Goal: Navigation & Orientation: Find specific page/section

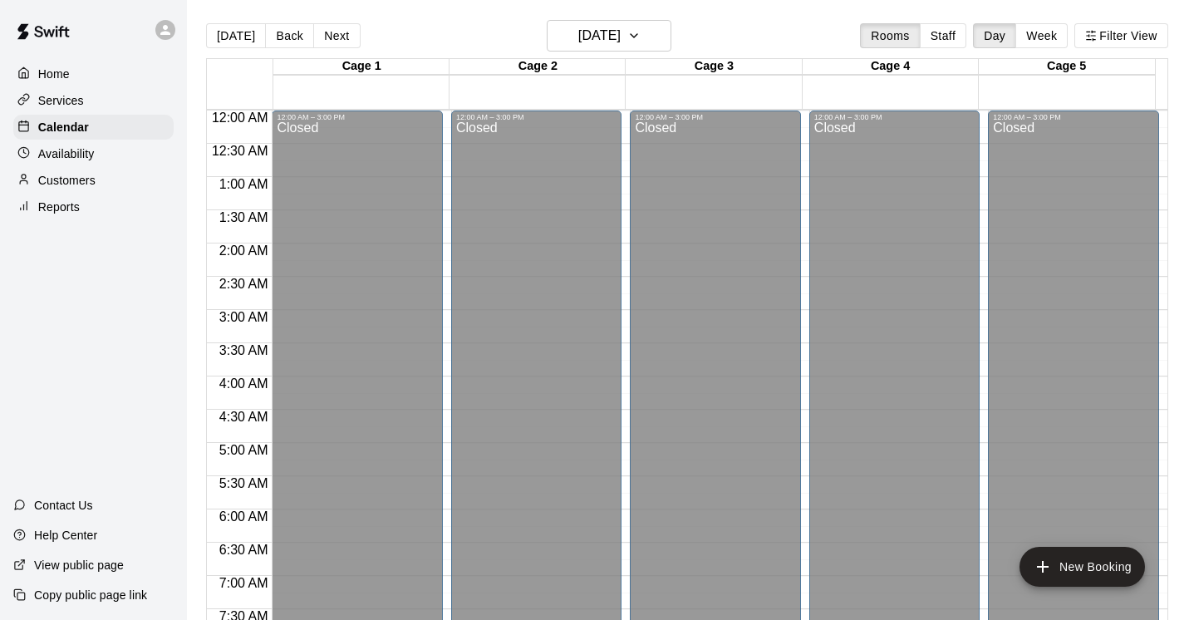
scroll to position [930, 0]
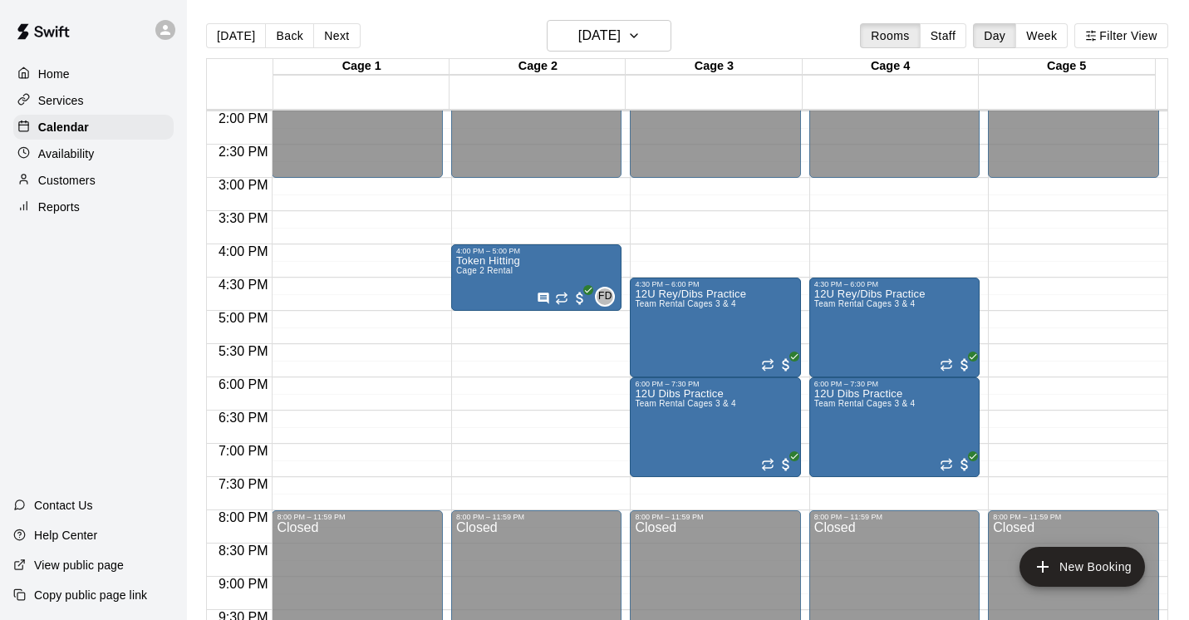
click at [63, 96] on p "Services" at bounding box center [61, 100] width 46 height 17
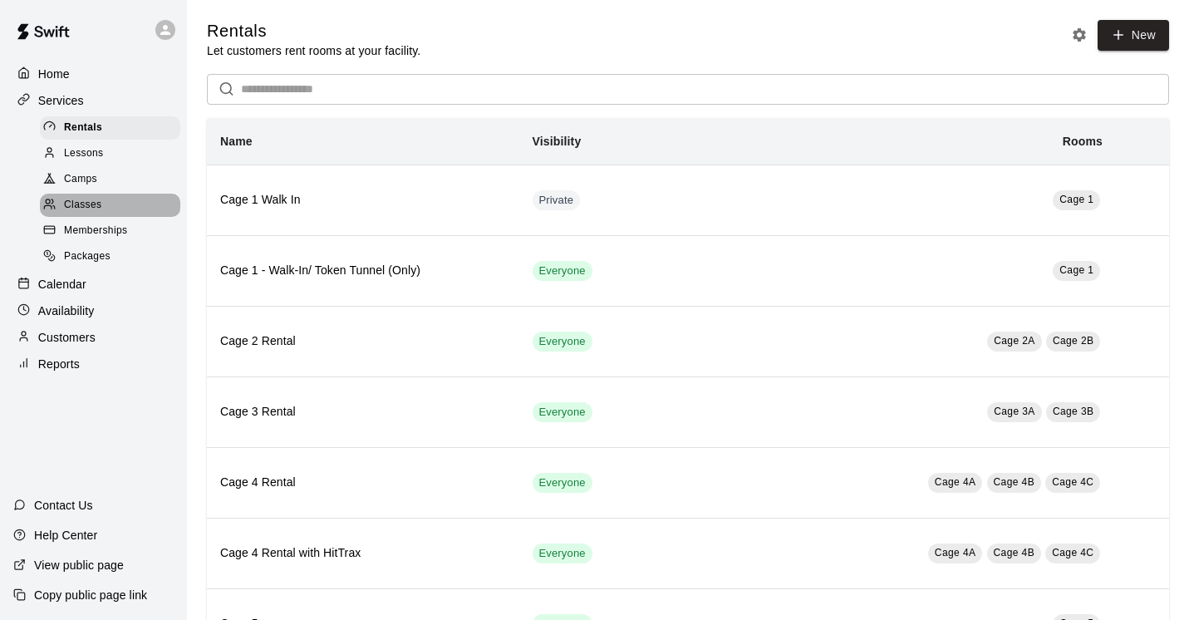
click at [91, 205] on span "Classes" at bounding box center [82, 205] width 37 height 17
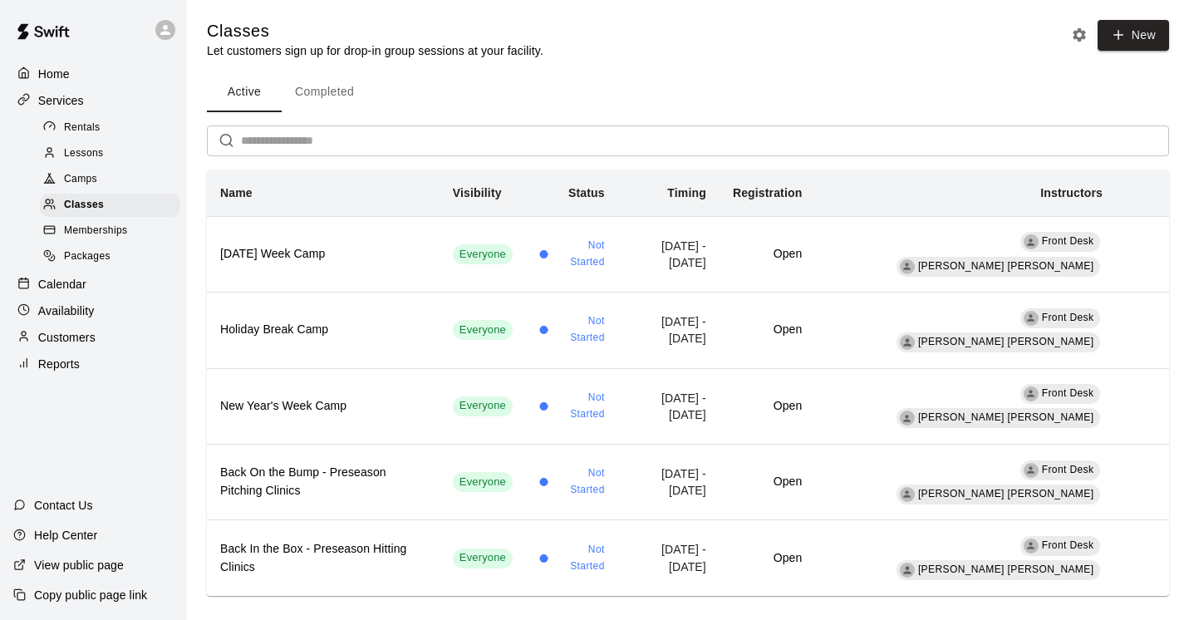
click at [97, 179] on div "Camps" at bounding box center [110, 179] width 140 height 23
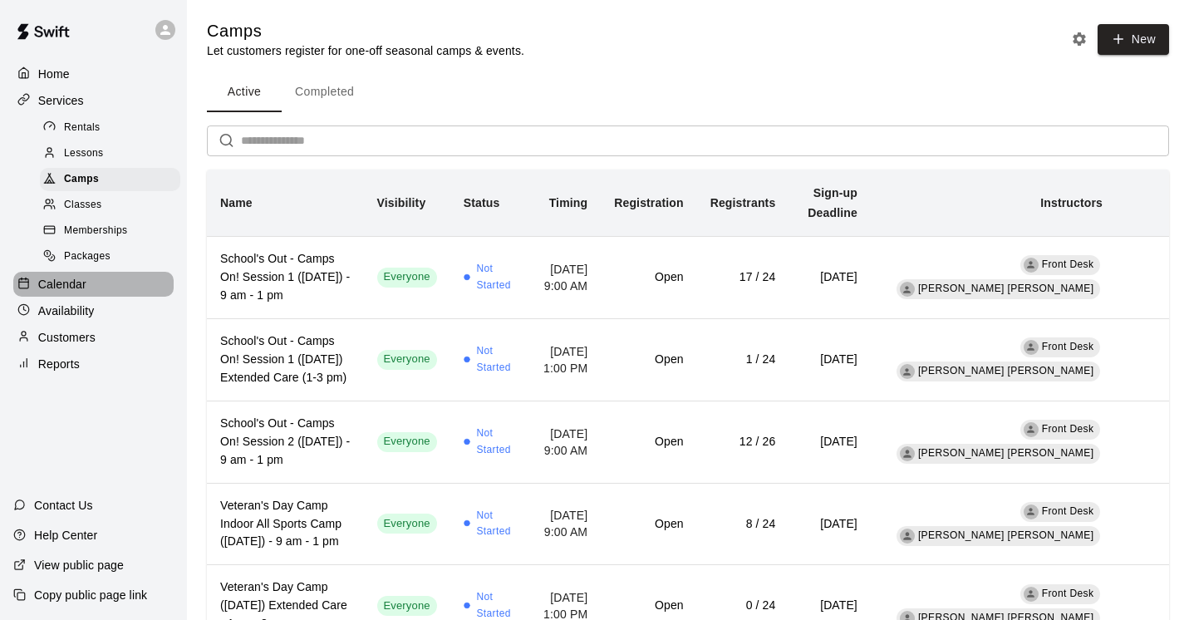
click at [100, 290] on div "Calendar" at bounding box center [93, 284] width 160 height 25
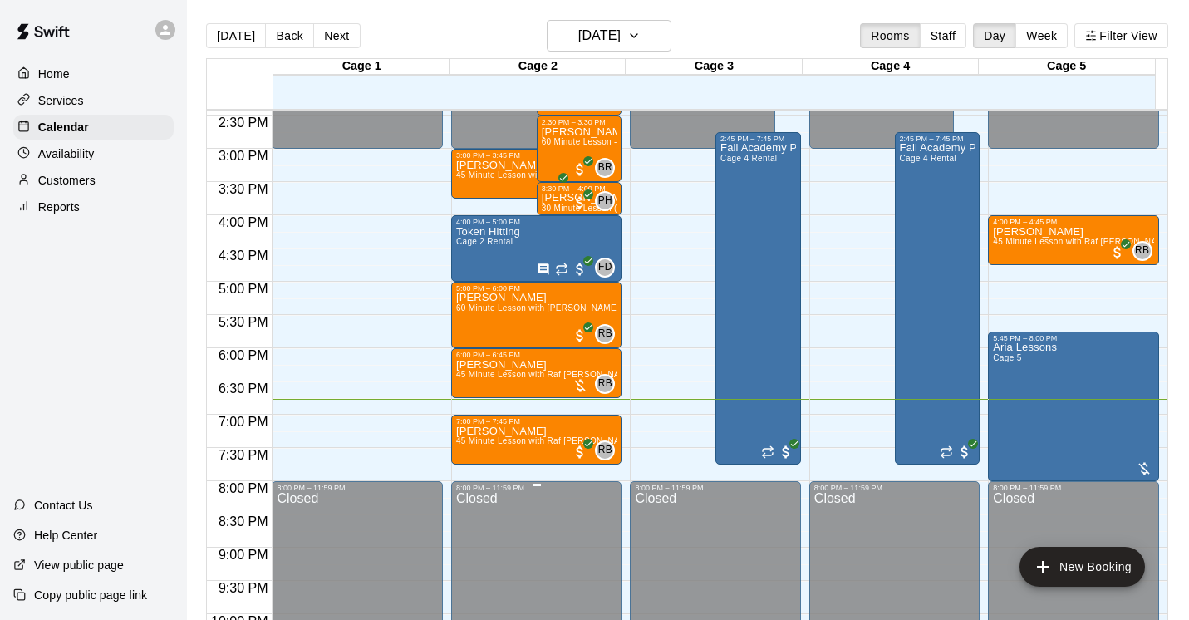
scroll to position [936, 0]
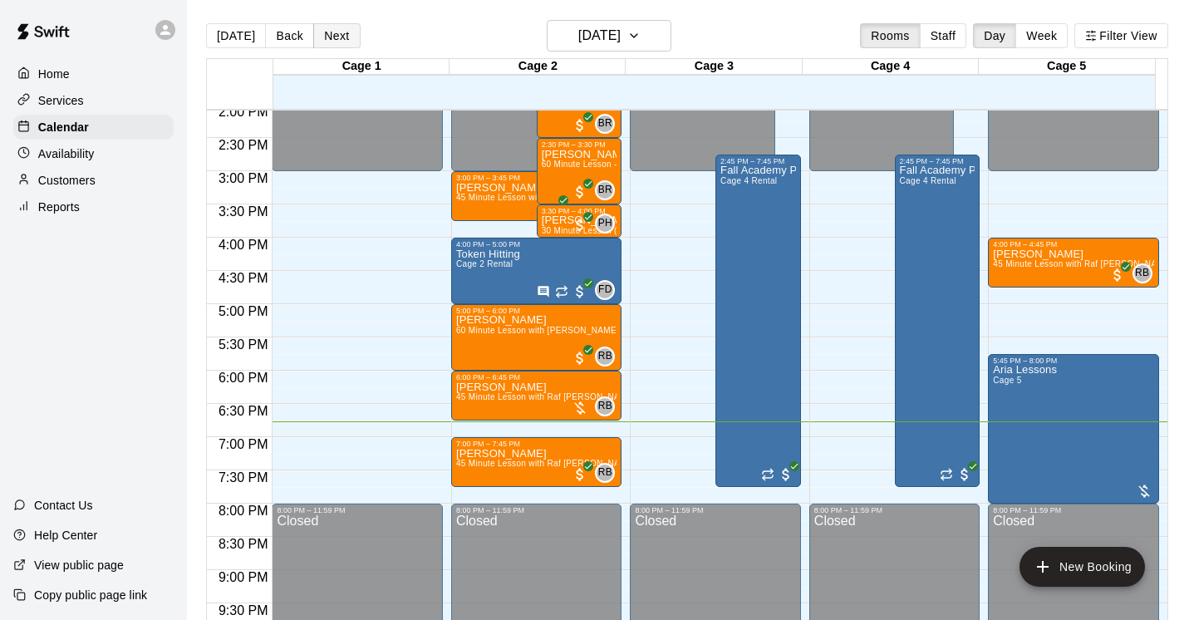
click at [330, 35] on button "Next" at bounding box center [336, 35] width 47 height 25
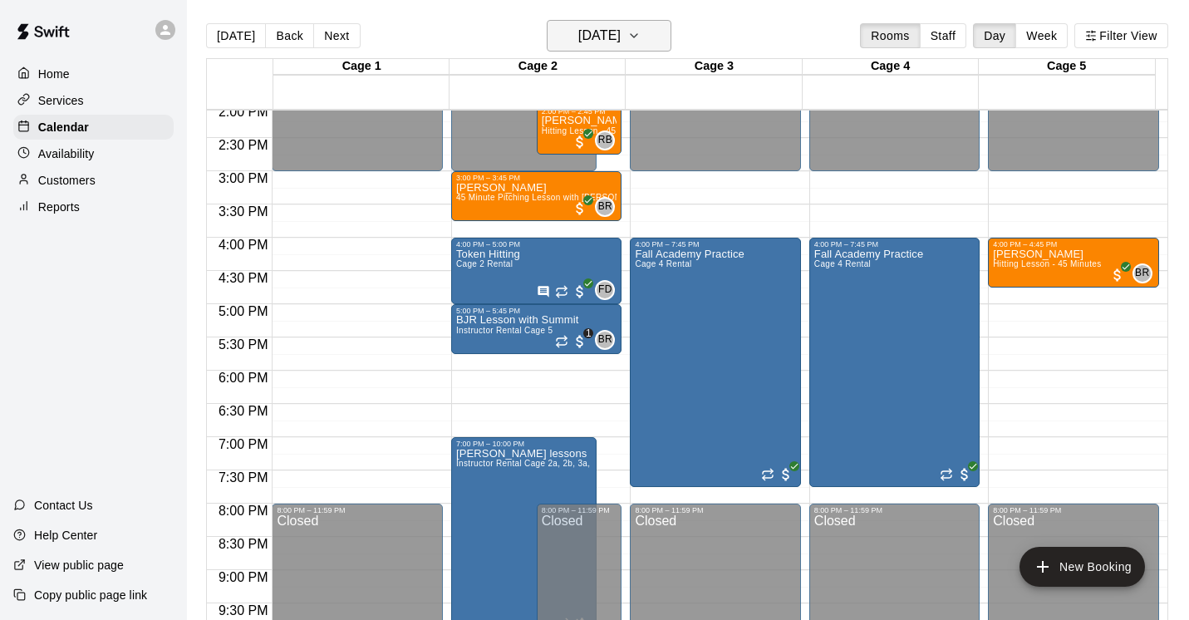
click at [641, 38] on icon "button" at bounding box center [633, 36] width 13 height 20
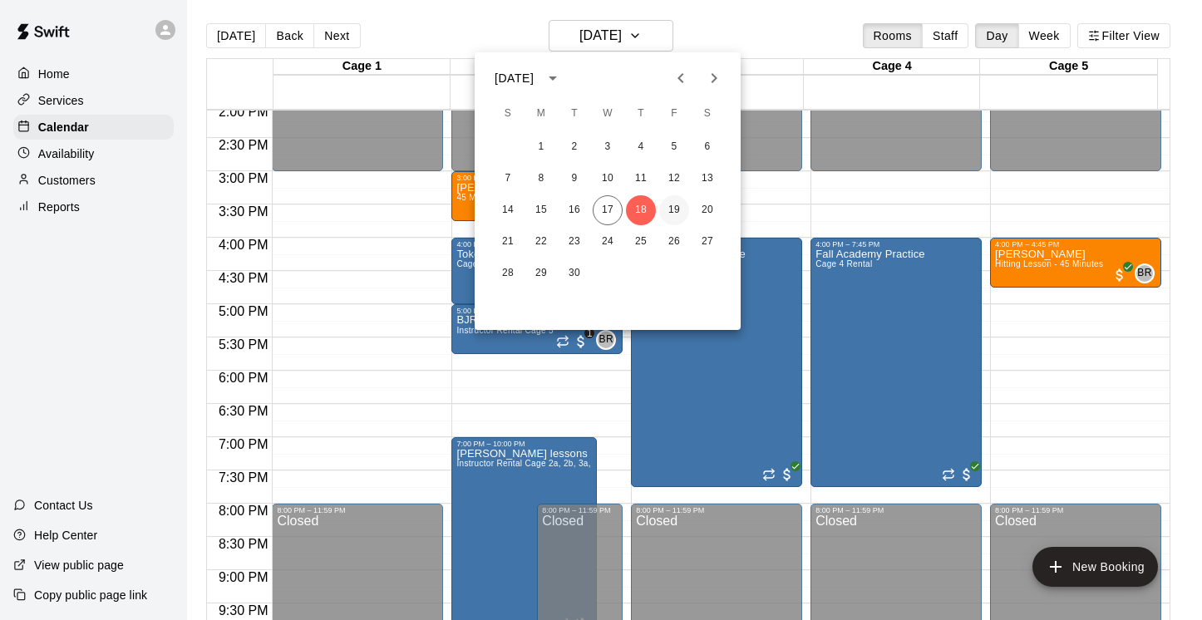
click at [677, 214] on button "19" at bounding box center [674, 210] width 30 height 30
